Goal: Use online tool/utility

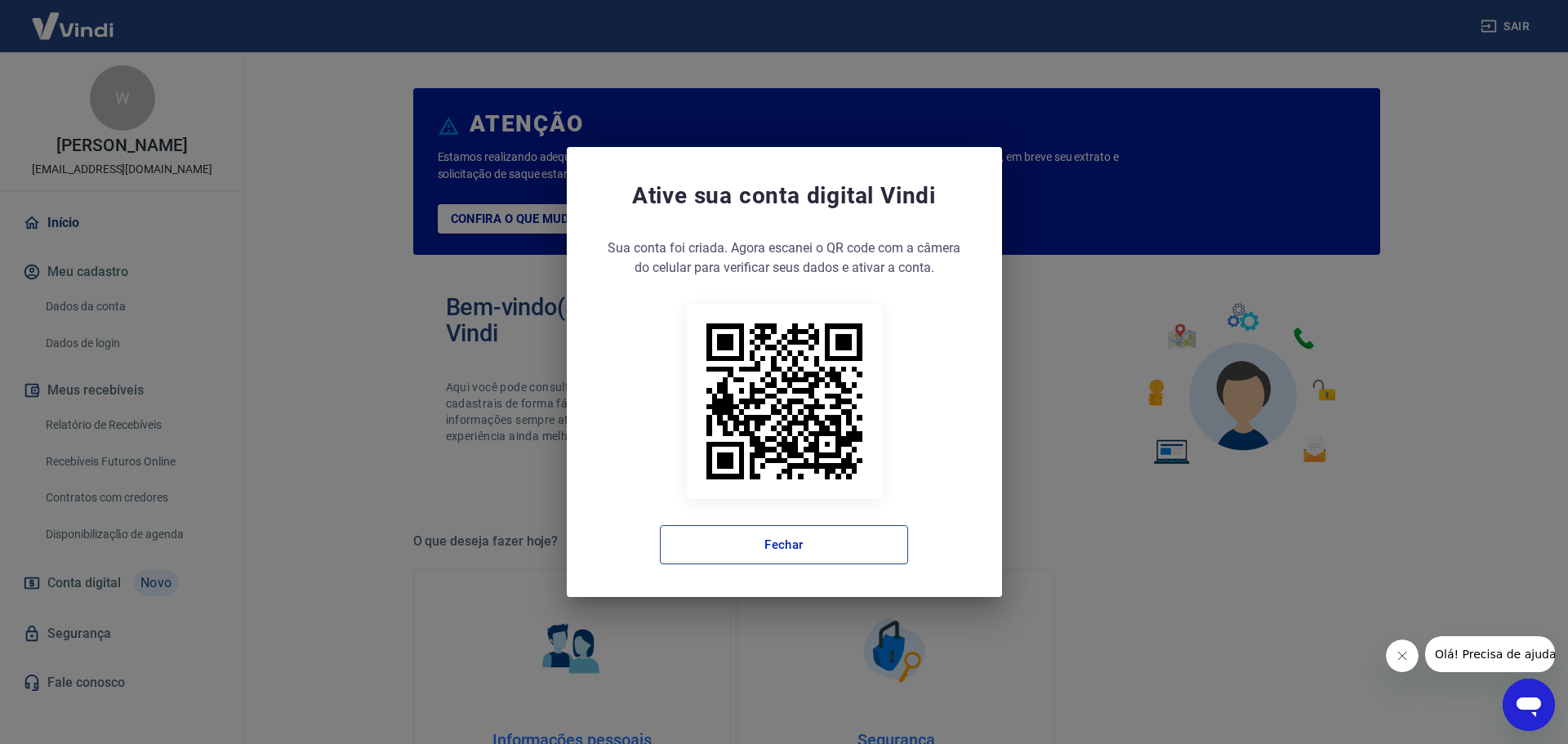
click at [799, 543] on button "Fechar" at bounding box center [784, 544] width 248 height 39
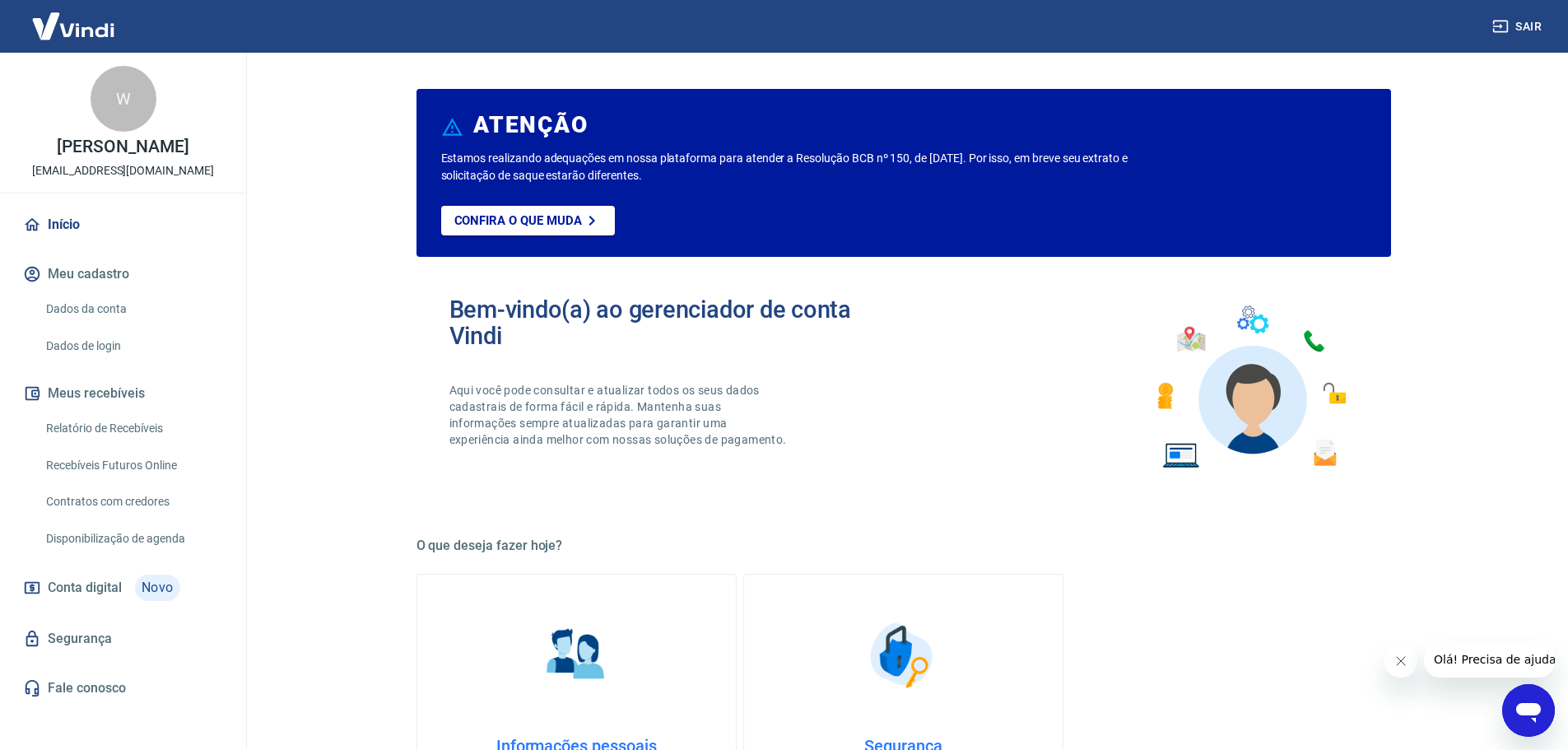
click at [149, 464] on link "Recebíveis Futuros Online" at bounding box center [133, 465] width 187 height 34
